Goal: Information Seeking & Learning: Learn about a topic

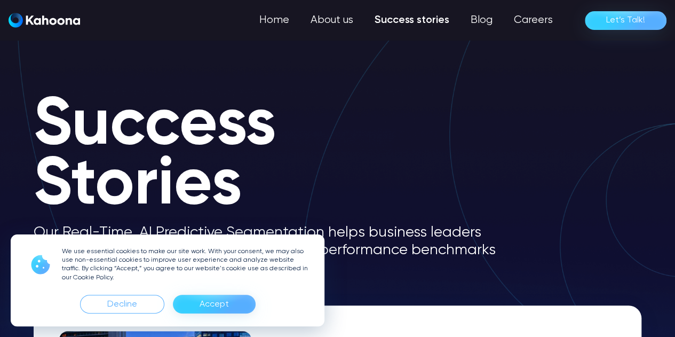
click at [190, 315] on div "We use essential cookies to make our site work. With your consent, we may also …" at bounding box center [168, 280] width 314 height 92
click at [205, 308] on div "Accept" at bounding box center [214, 304] width 29 height 17
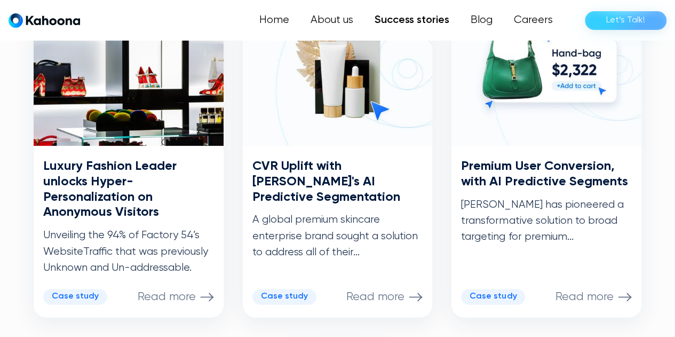
scroll to position [626, 0]
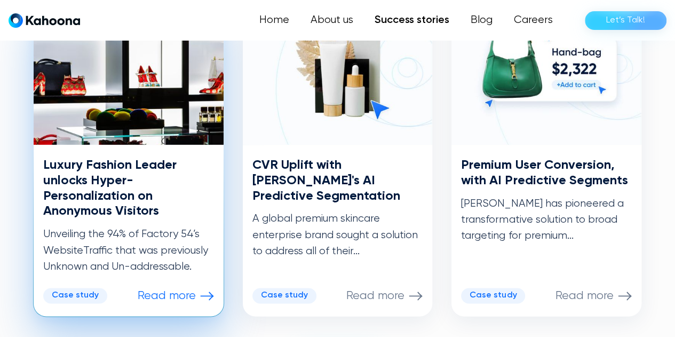
click at [81, 298] on div "Case study" at bounding box center [75, 295] width 47 height 10
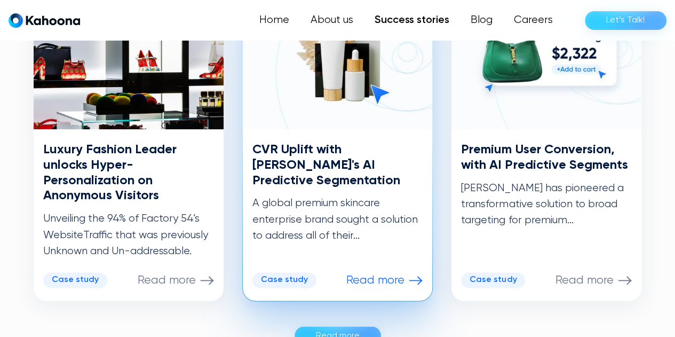
click at [283, 279] on div "Case study" at bounding box center [284, 280] width 47 height 10
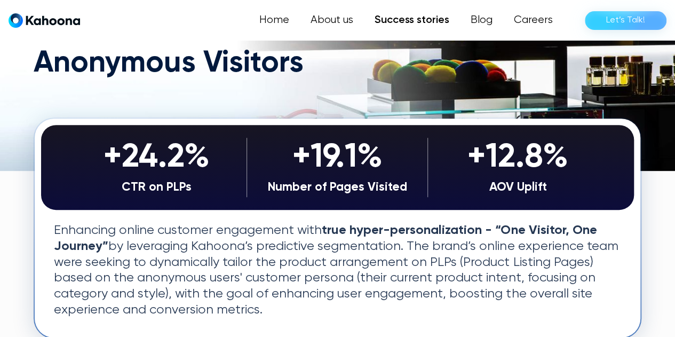
scroll to position [171, 0]
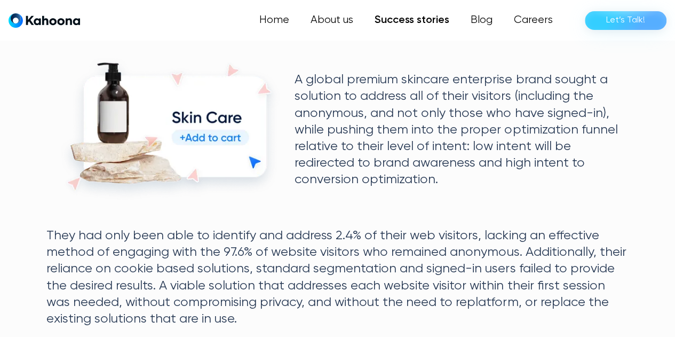
scroll to position [463, 0]
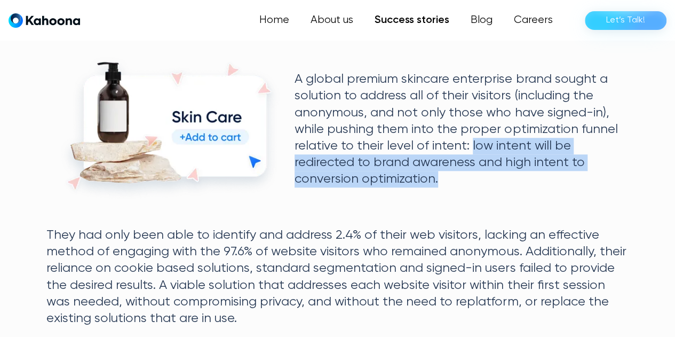
drag, startPoint x: 469, startPoint y: 149, endPoint x: 456, endPoint y: 179, distance: 33.2
click at [456, 179] on p "A global premium skincare enterprise brand sought a solution to address all of …" at bounding box center [462, 129] width 334 height 116
copy p "low intent will be redirected to brand awareness and high intent to conversion …"
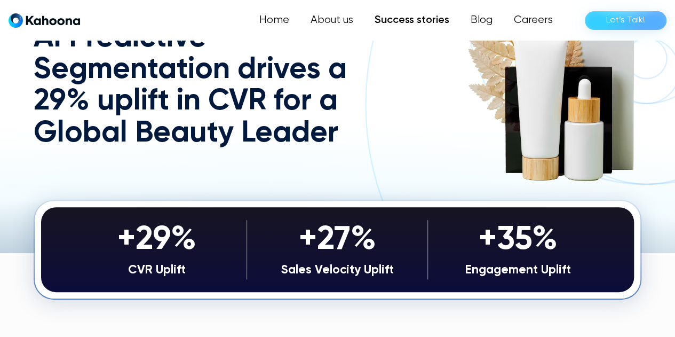
scroll to position [113, 0]
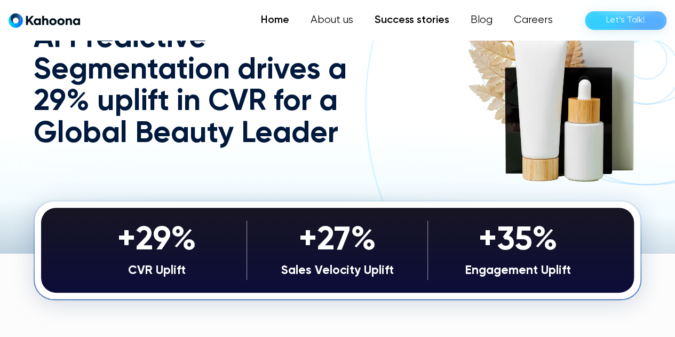
click at [285, 18] on link "Home" at bounding box center [275, 20] width 50 height 21
